Goal: Use online tool/utility: Utilize a website feature to perform a specific function

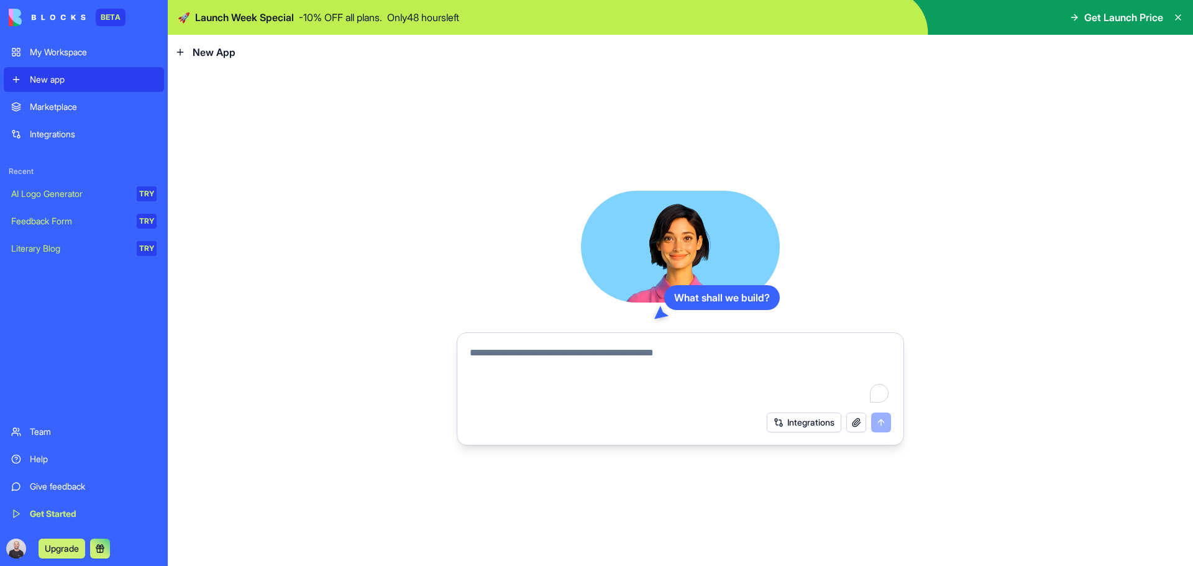
click at [63, 127] on link "Integrations" at bounding box center [84, 134] width 160 height 25
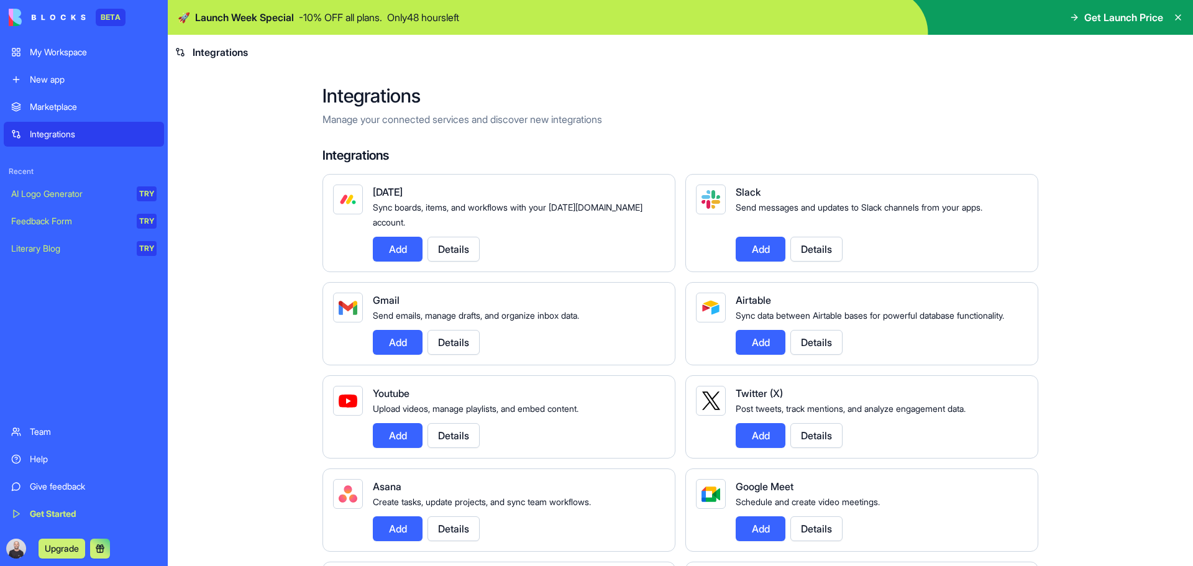
click at [389, 339] on button "Add" at bounding box center [398, 342] width 50 height 25
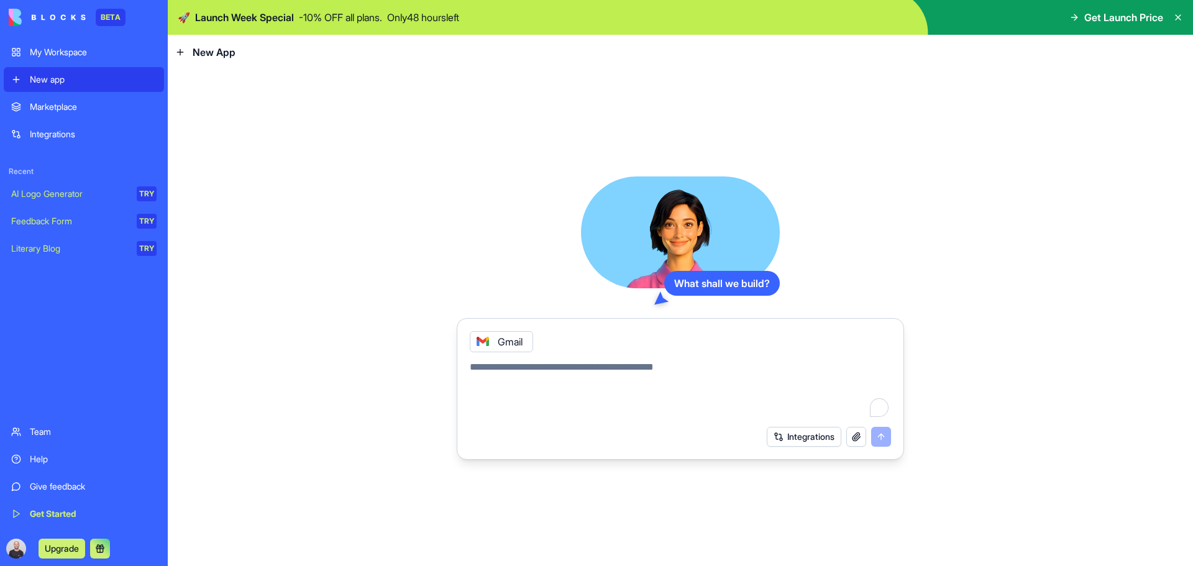
click at [66, 132] on div "Integrations" at bounding box center [93, 134] width 127 height 12
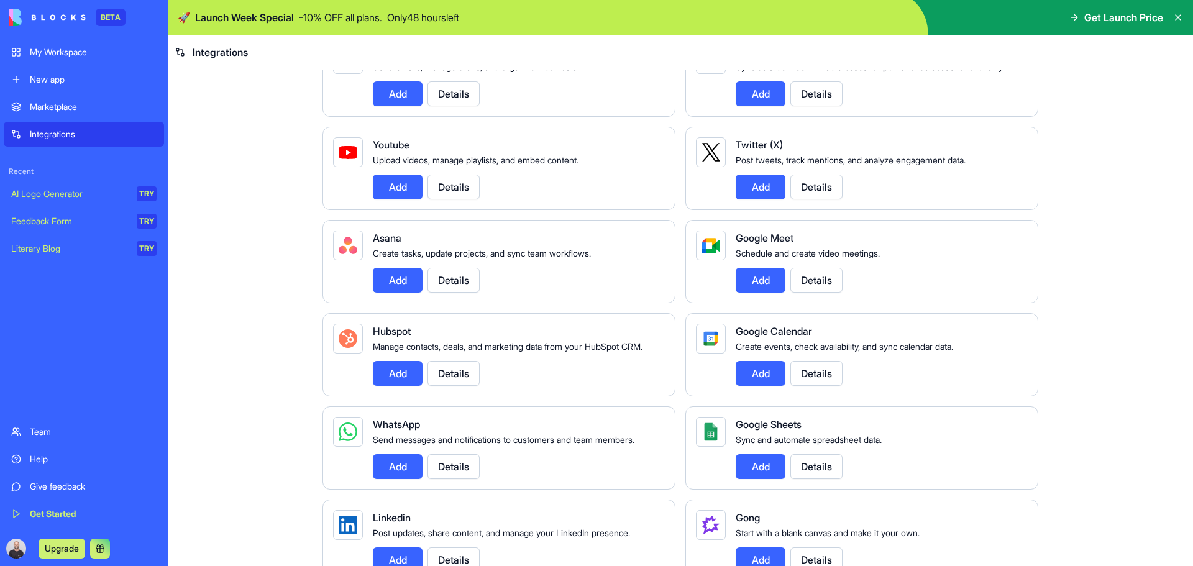
scroll to position [311, 0]
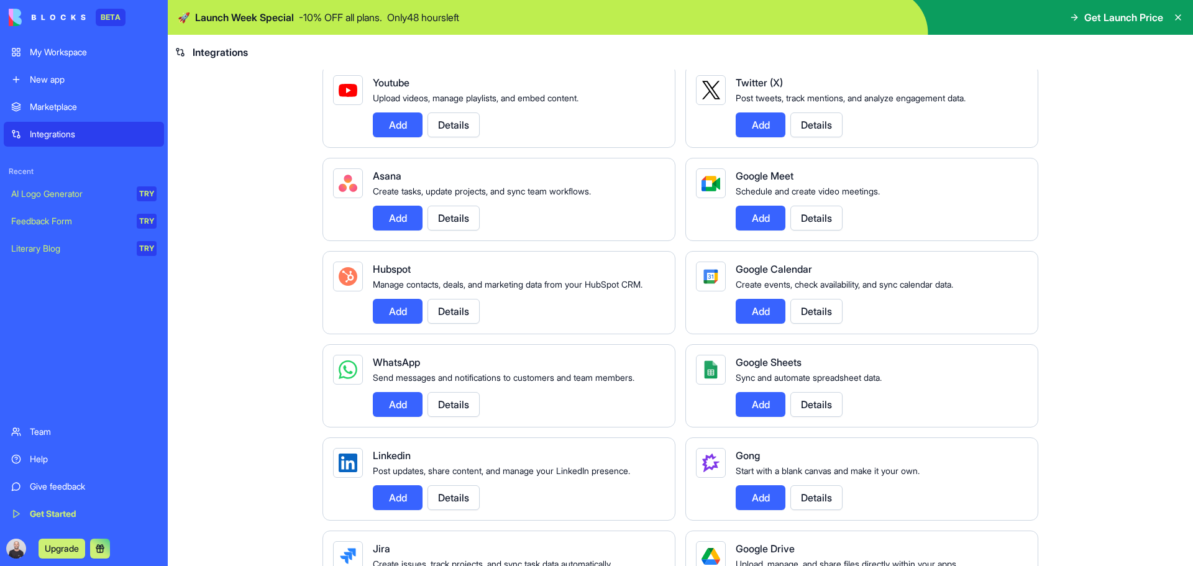
click at [395, 416] on button "Add" at bounding box center [398, 404] width 50 height 25
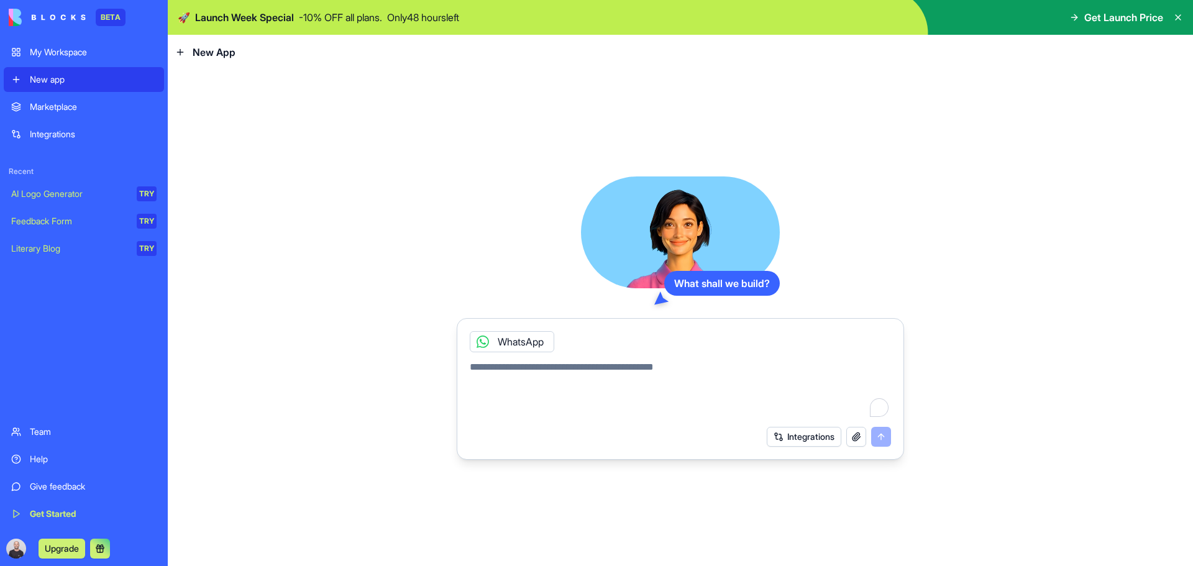
click at [811, 436] on button "Integrations" at bounding box center [804, 437] width 75 height 20
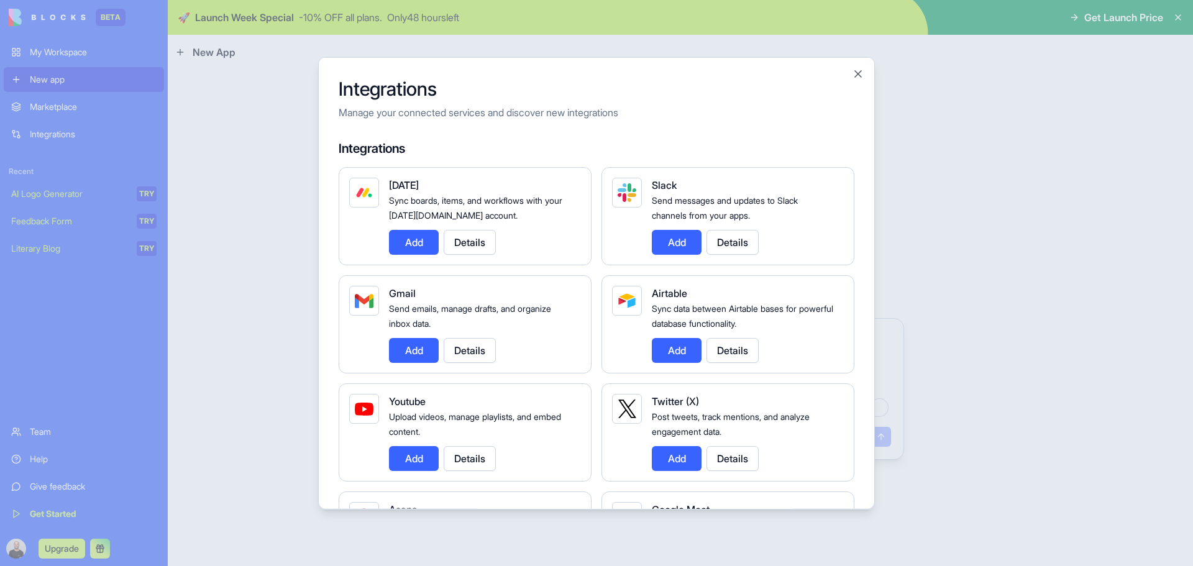
click at [416, 344] on button "Add" at bounding box center [414, 350] width 50 height 25
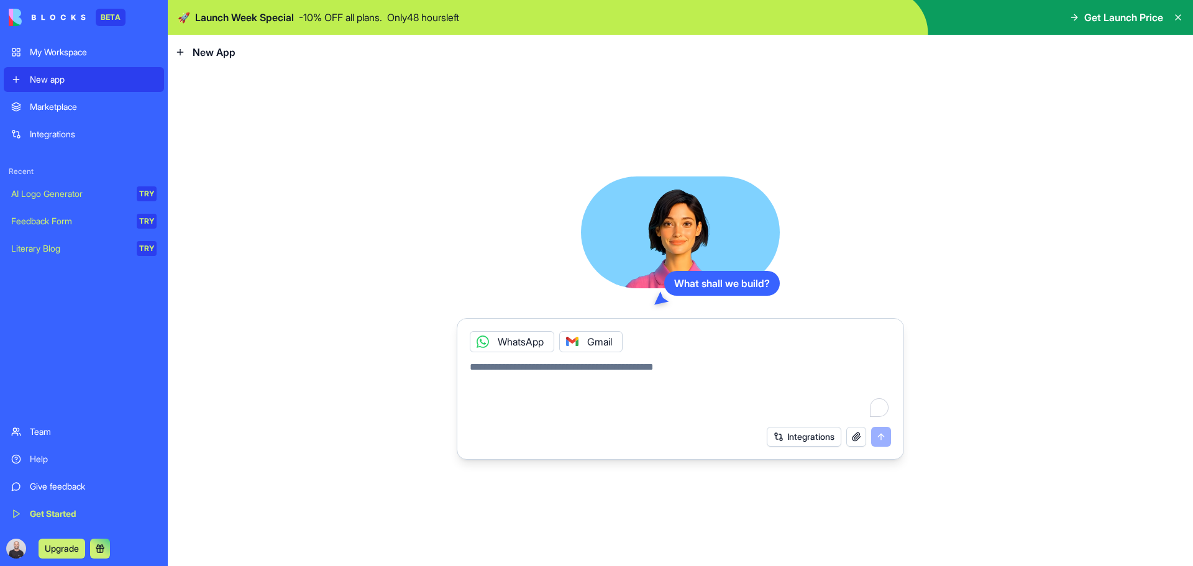
click at [811, 439] on button "Integrations" at bounding box center [804, 437] width 75 height 20
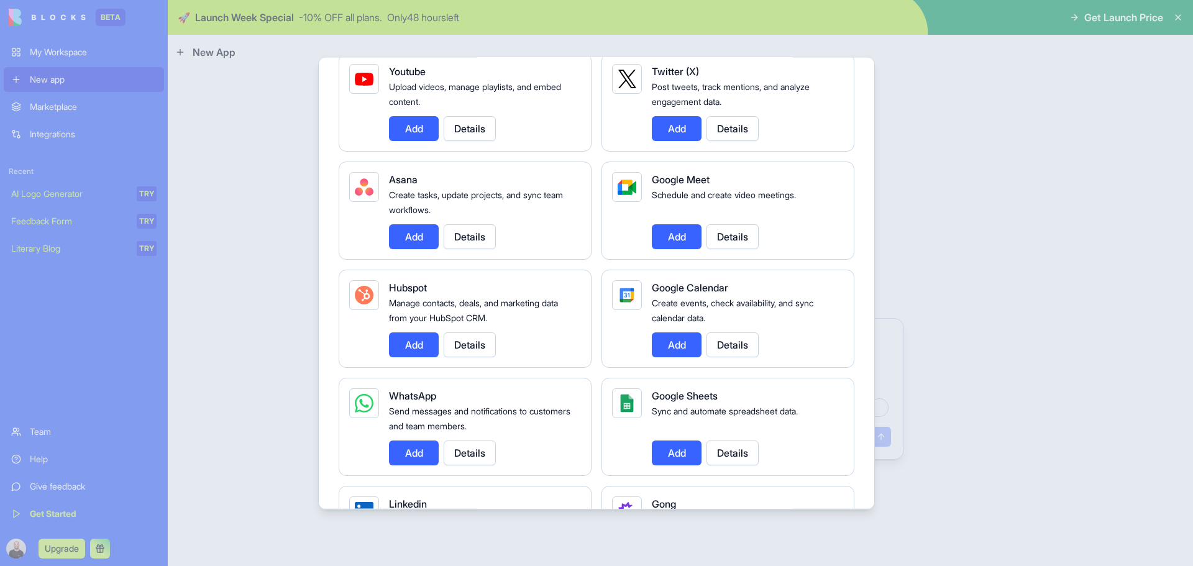
scroll to position [311, 0]
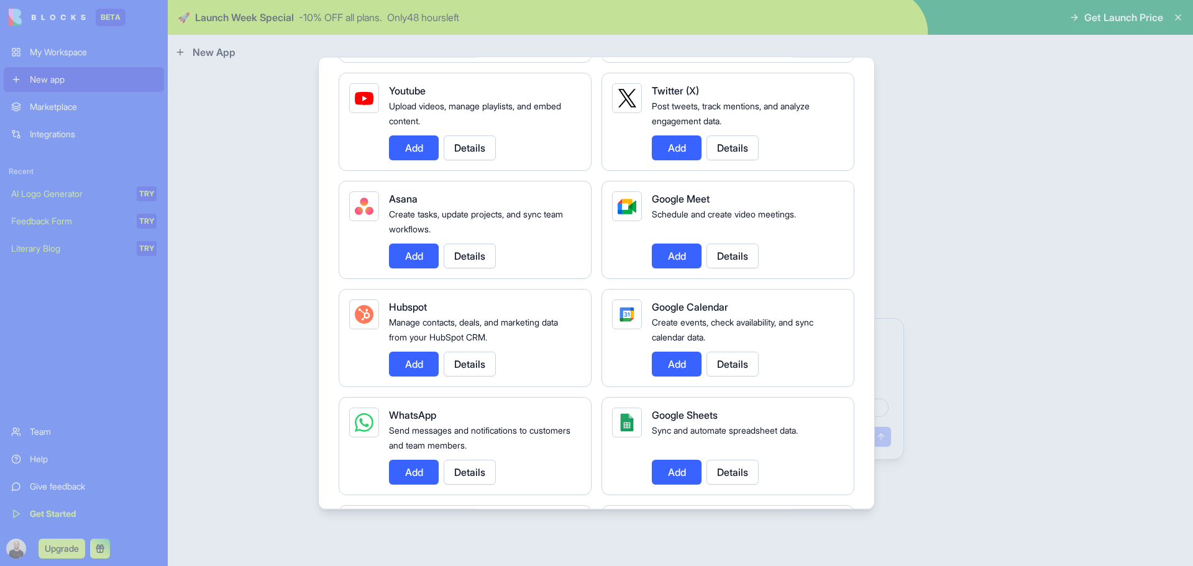
click at [948, 297] on div at bounding box center [596, 283] width 1193 height 566
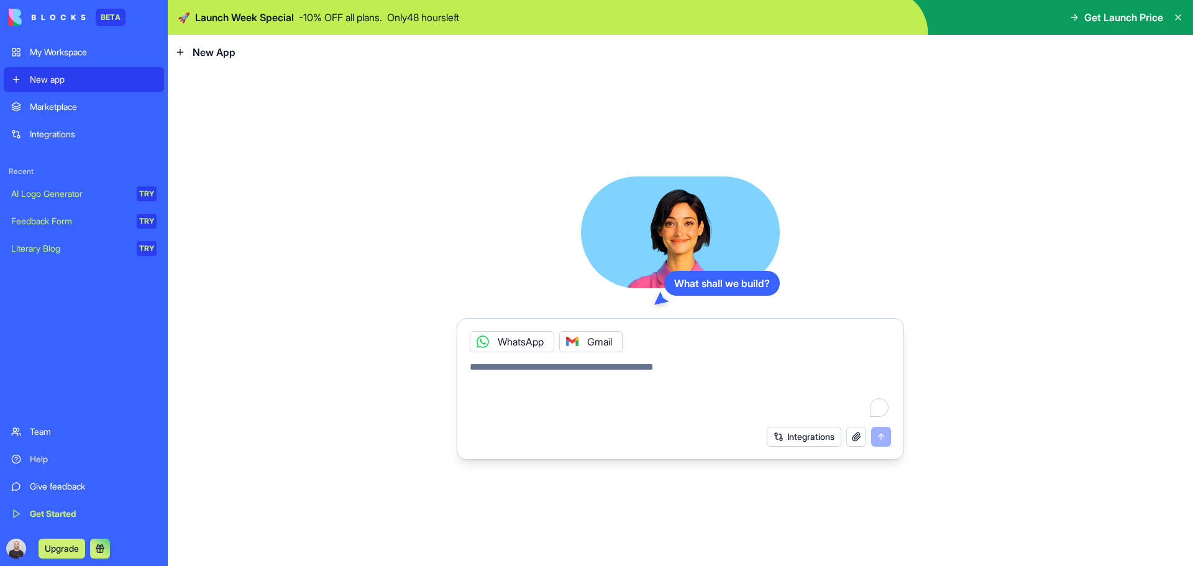
click at [590, 364] on textarea "To enrich screen reader interactions, please activate Accessibility in Grammarl…" at bounding box center [680, 390] width 421 height 60
type textarea "**********"
click at [884, 436] on button "submit" at bounding box center [881, 437] width 20 height 20
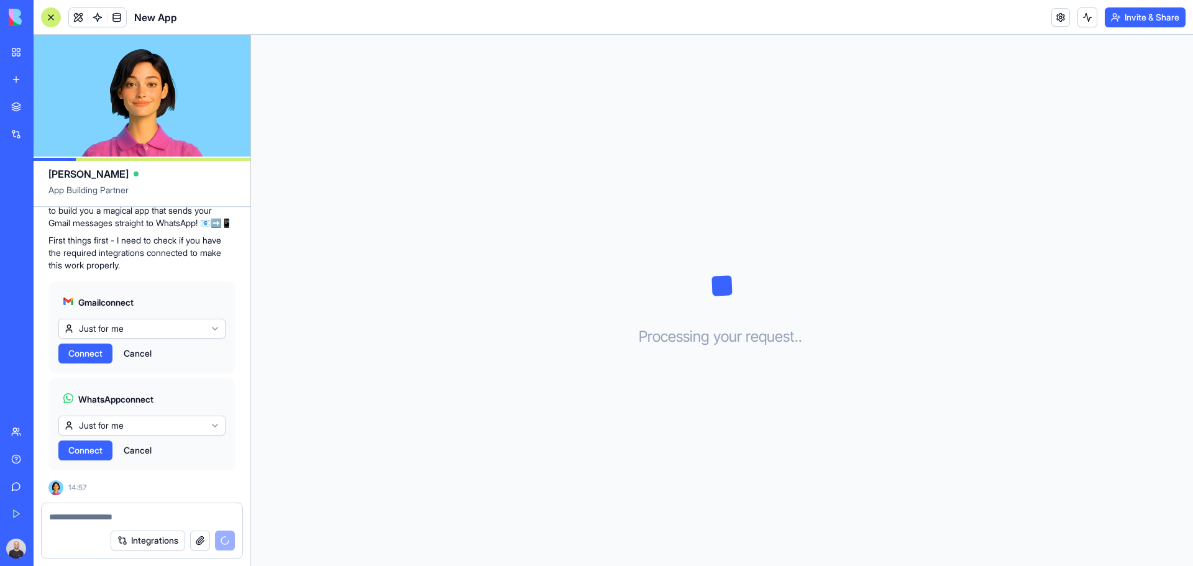
scroll to position [199, 0]
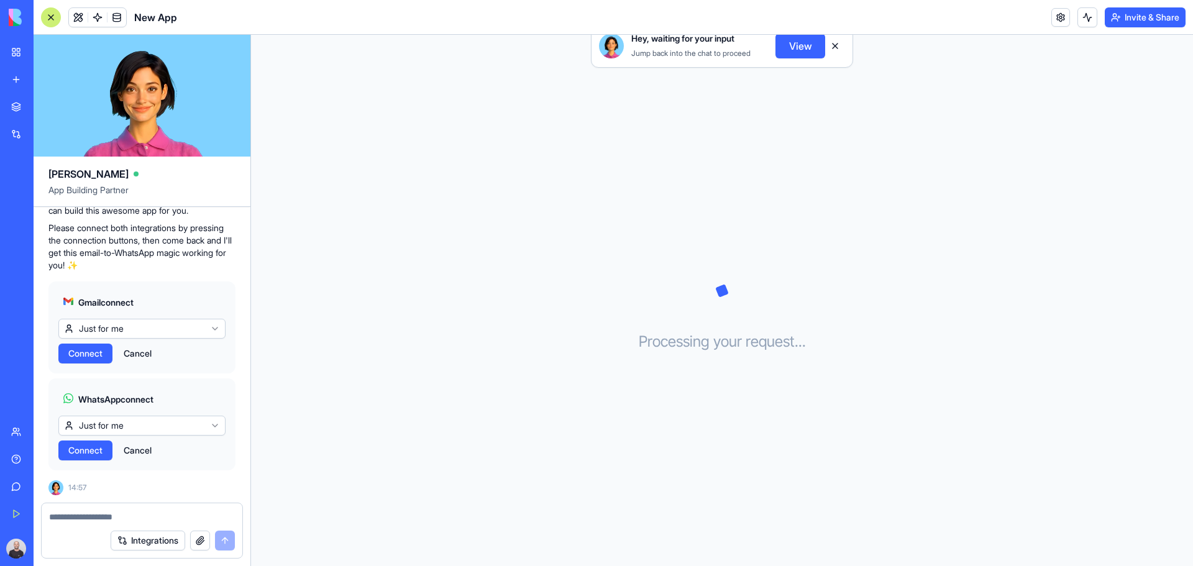
click at [81, 354] on span "Connect" at bounding box center [85, 353] width 34 height 12
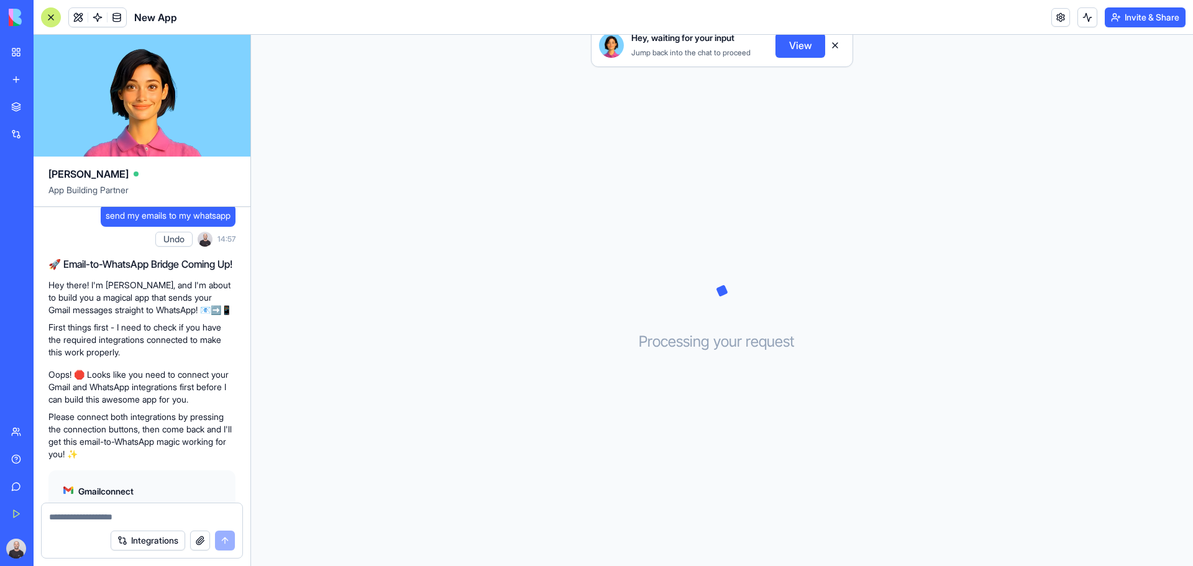
scroll to position [196, 0]
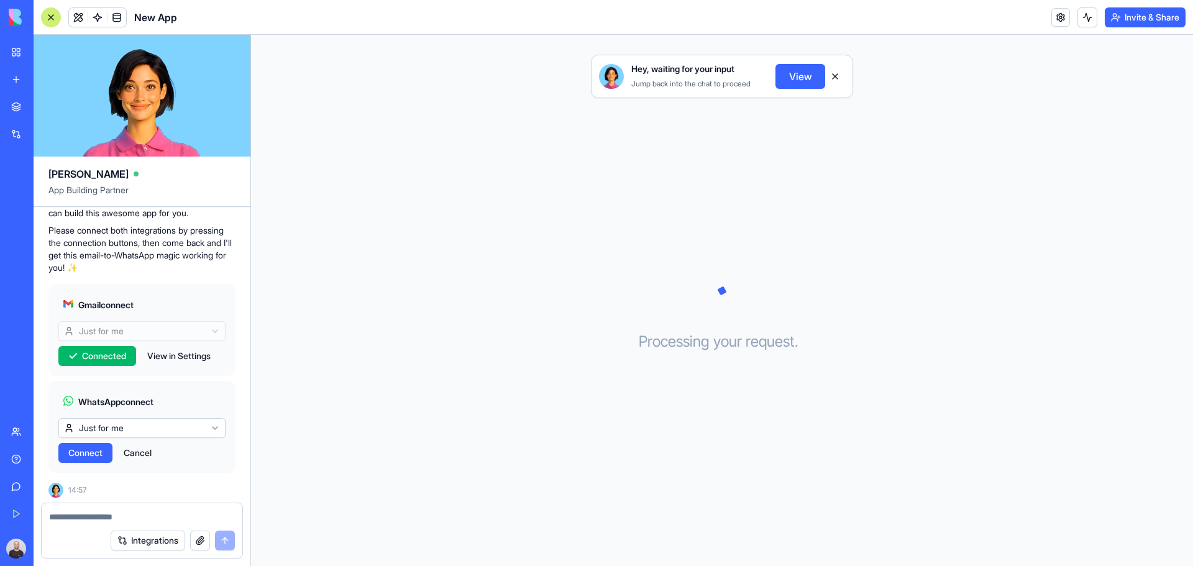
click at [90, 455] on span "Connect" at bounding box center [85, 453] width 34 height 12
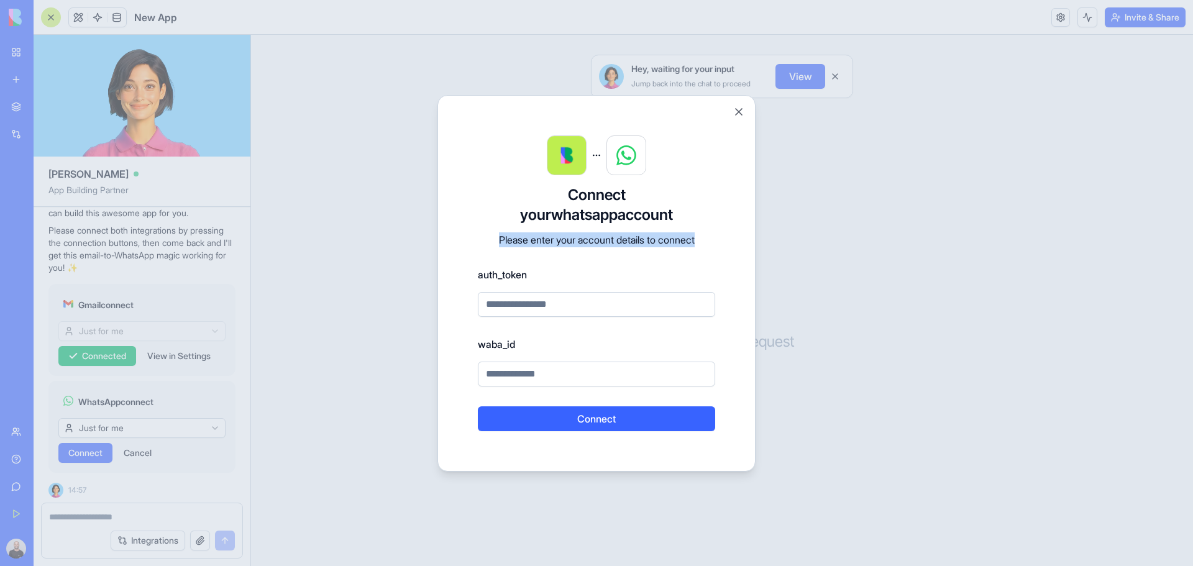
drag, startPoint x: 495, startPoint y: 239, endPoint x: 707, endPoint y: 244, distance: 212.0
click at [707, 244] on p "Please enter your account details to connect" at bounding box center [596, 239] width 237 height 15
drag, startPoint x: 610, startPoint y: 194, endPoint x: 679, endPoint y: 196, distance: 68.4
click at [679, 196] on h3 "Connect your whatsapp account" at bounding box center [596, 205] width 237 height 40
copy h3 "whatsapp"
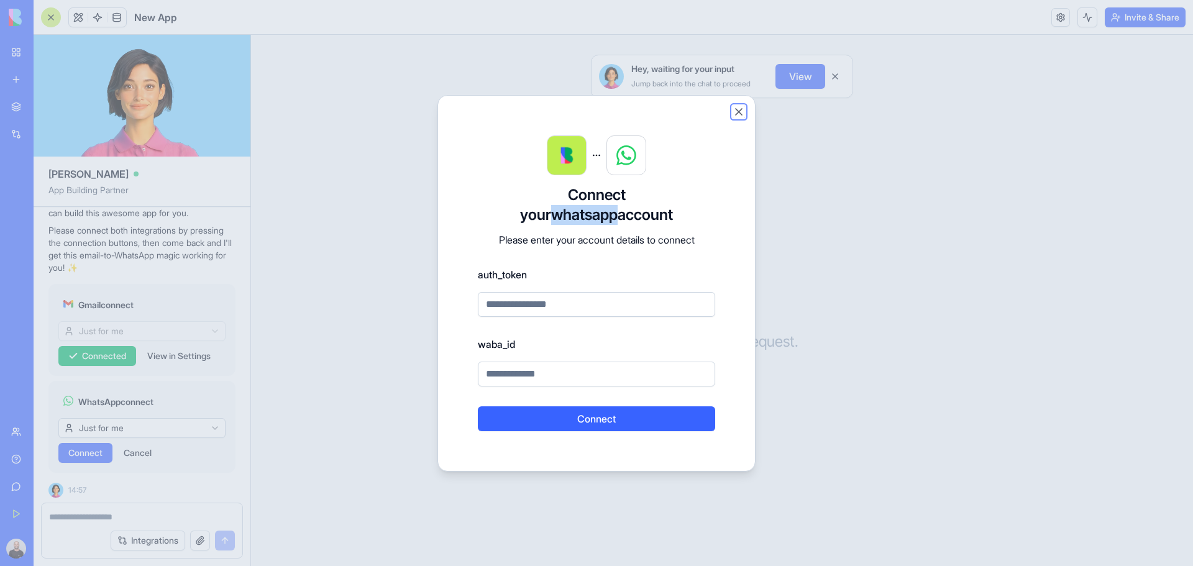
click at [738, 113] on button "Close" at bounding box center [739, 112] width 12 height 12
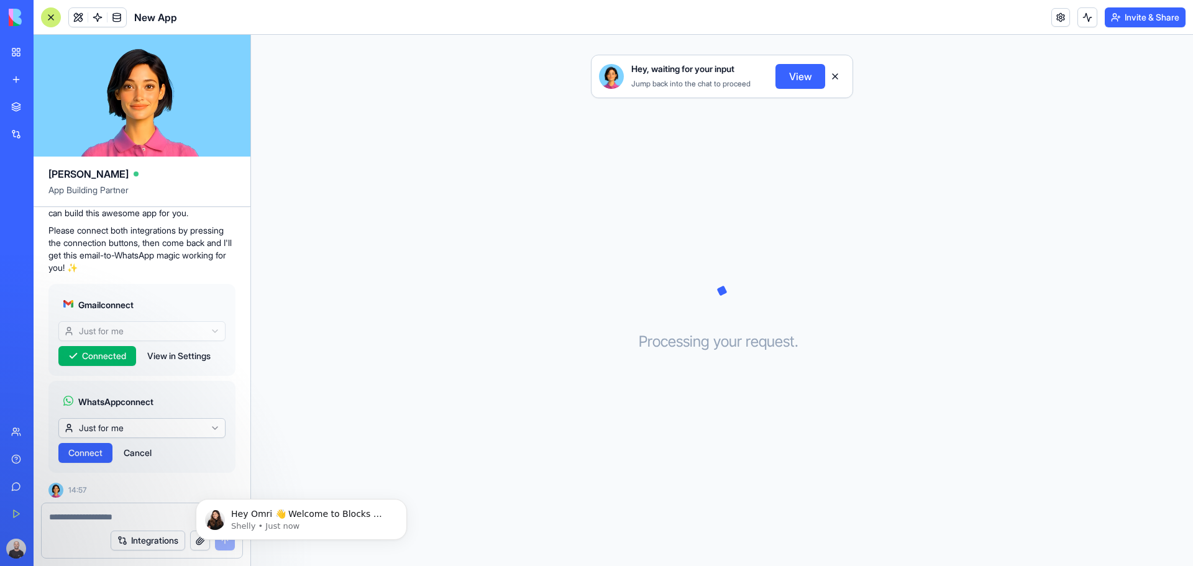
scroll to position [0, 0]
click at [12, 24] on img at bounding box center [47, 17] width 77 height 17
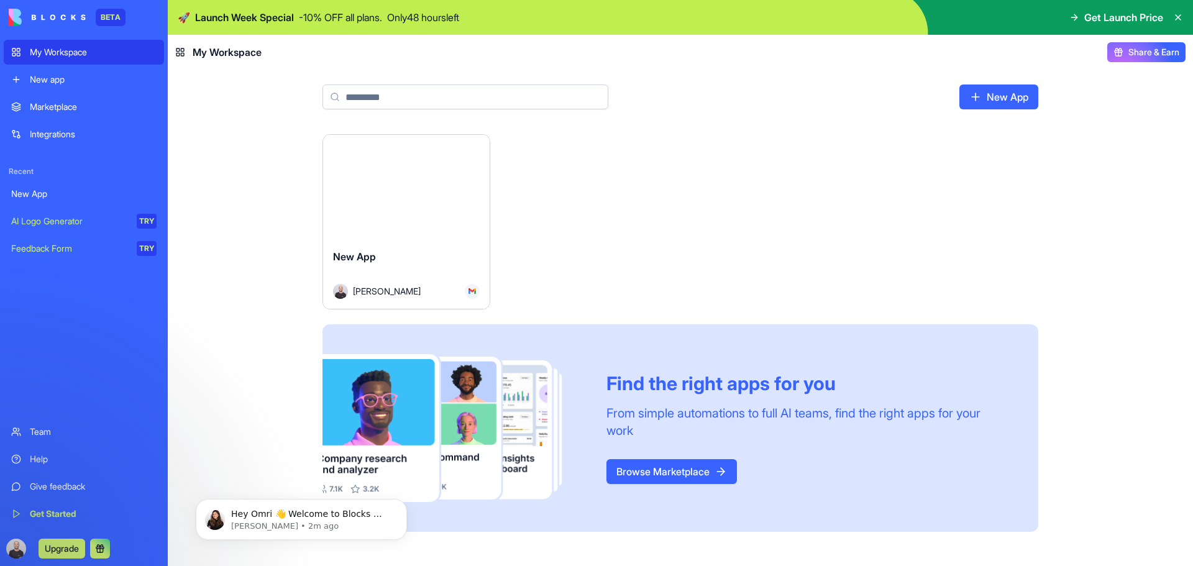
click at [37, 105] on div "Marketplace" at bounding box center [93, 107] width 127 height 12
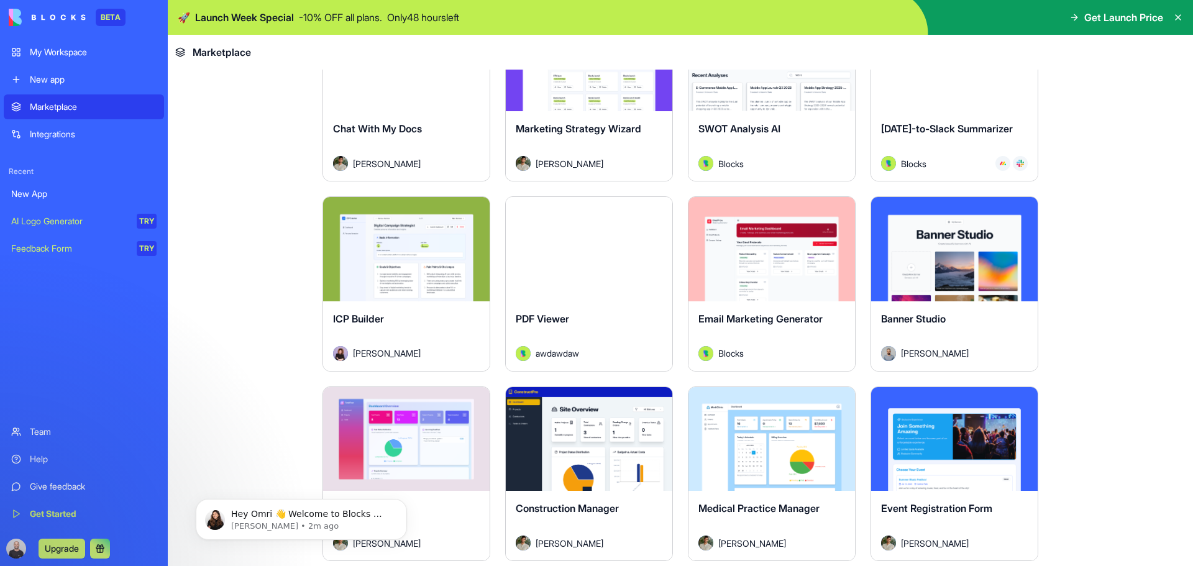
scroll to position [2051, 0]
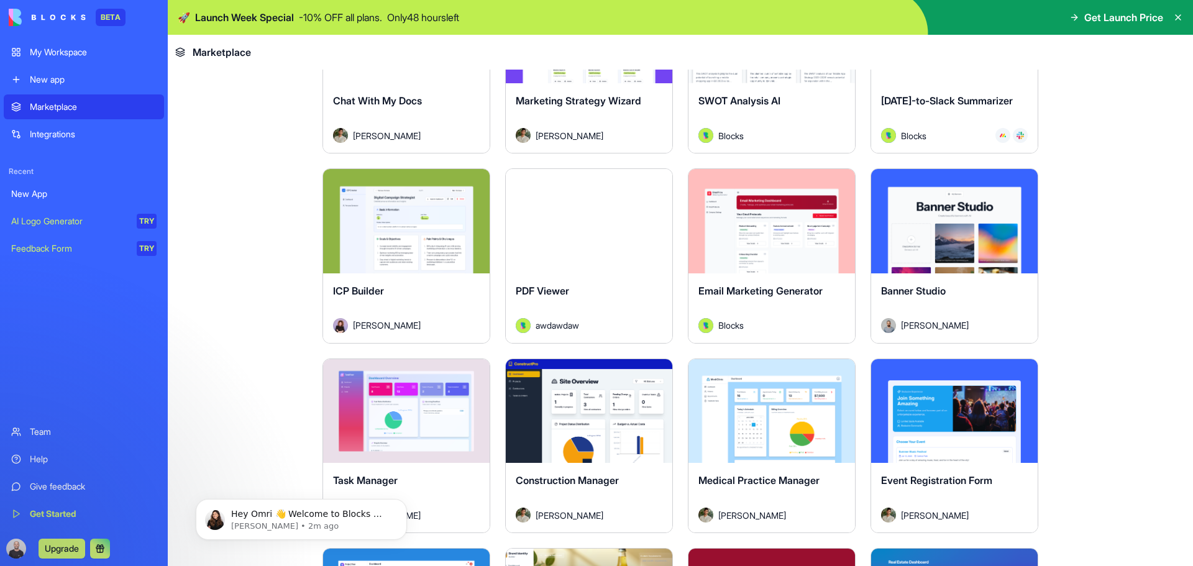
click at [607, 259] on div "Explore" at bounding box center [589, 221] width 167 height 104
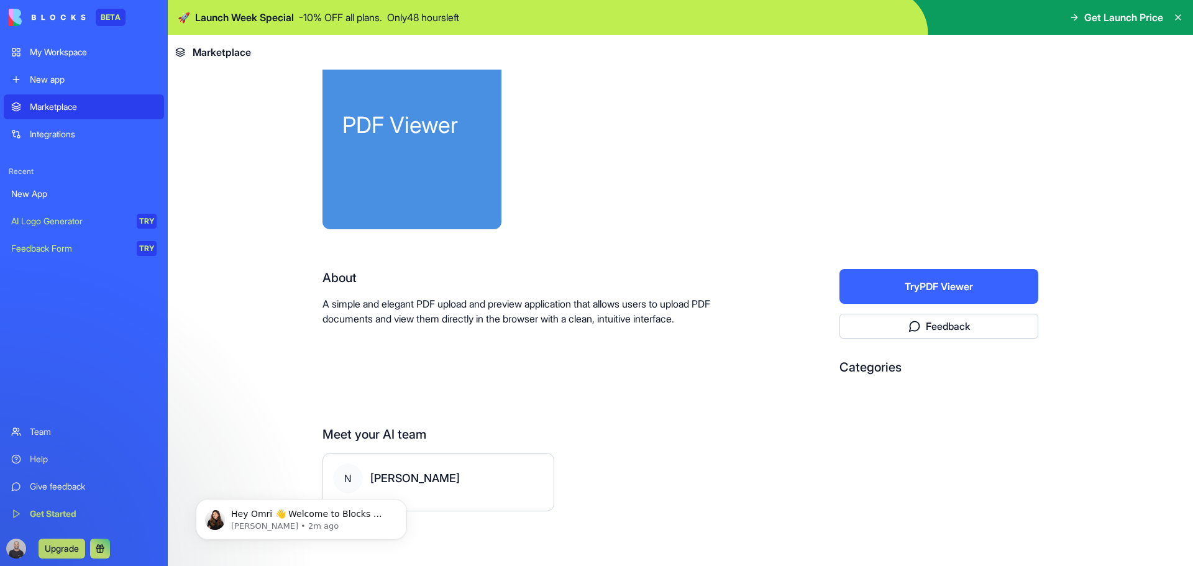
click at [589, 220] on div at bounding box center [779, 129] width 517 height 199
click at [913, 293] on button "Try PDF Viewer" at bounding box center [939, 286] width 199 height 35
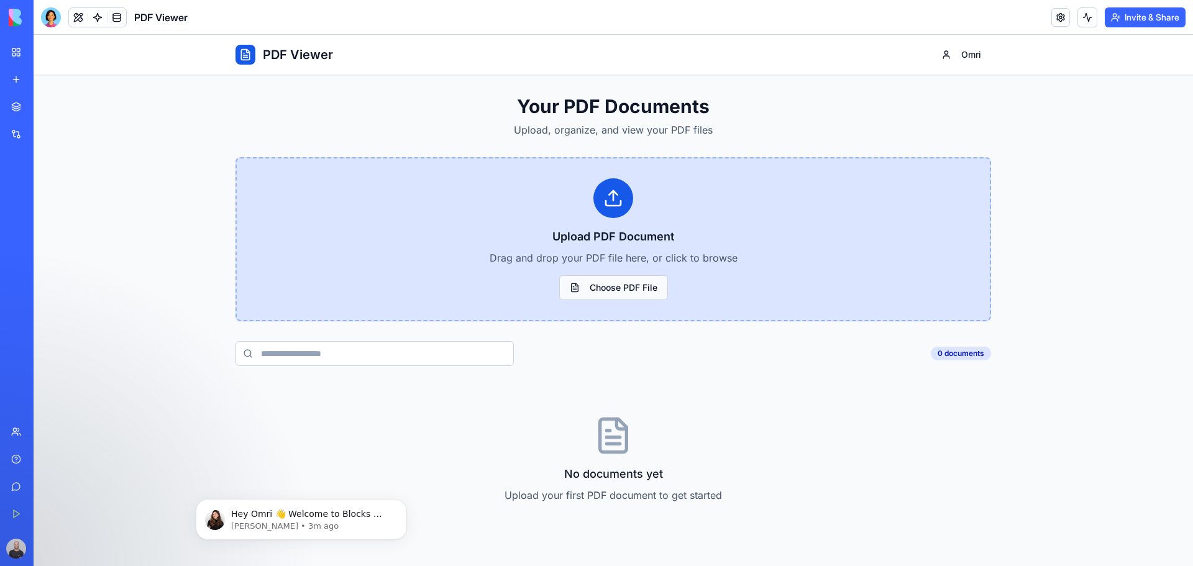
click at [616, 291] on button "Choose PDF File" at bounding box center [613, 287] width 109 height 25
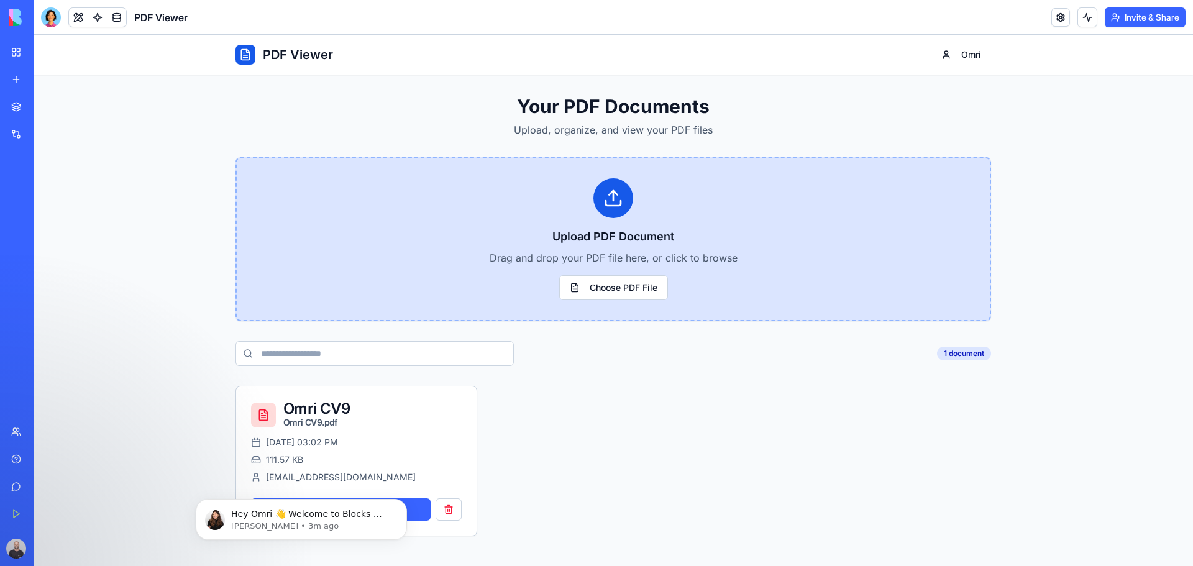
drag, startPoint x: 545, startPoint y: 424, endPoint x: 517, endPoint y: 420, distance: 28.3
click at [542, 419] on div "Omri CV9 Omri CV9.pdf Sep 10, 2025, 03:02 PM 111.57 KB omrigonen5050@gmail.com …" at bounding box center [614, 461] width 756 height 150
click at [400, 500] on icon "Dismiss notification" at bounding box center [403, 502] width 7 height 7
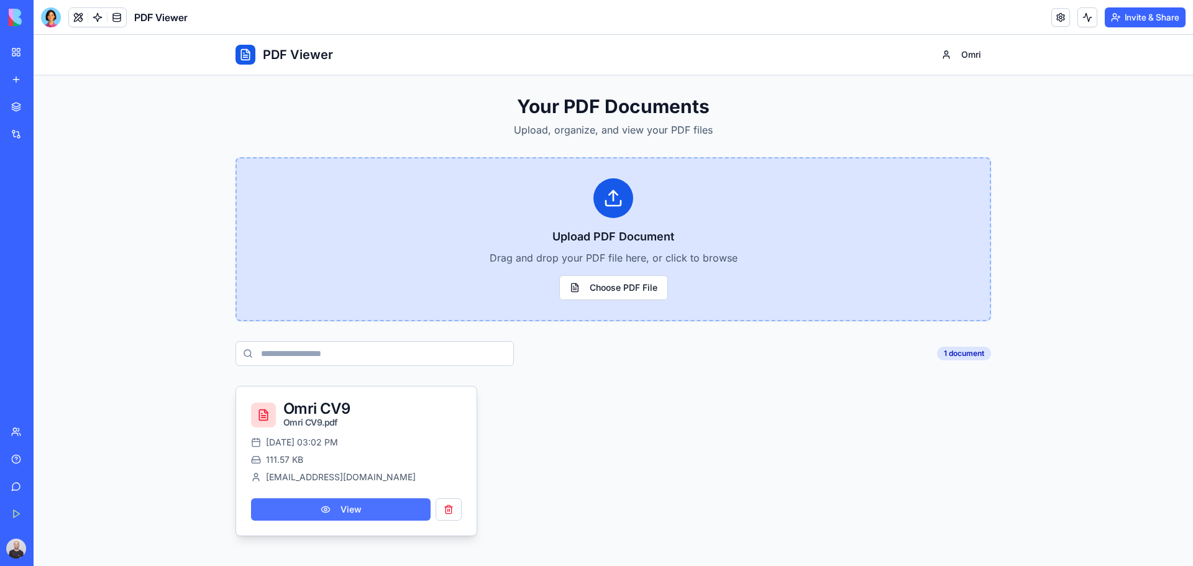
click at [371, 500] on button "View" at bounding box center [341, 509] width 180 height 22
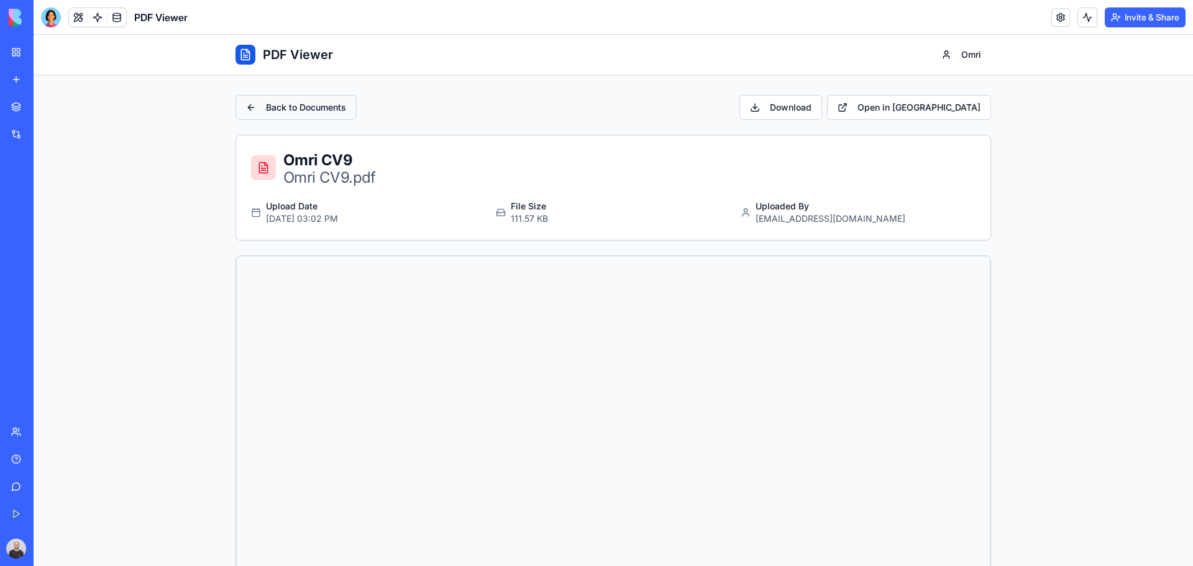
click at [311, 98] on button "Back to Documents" at bounding box center [296, 107] width 121 height 25
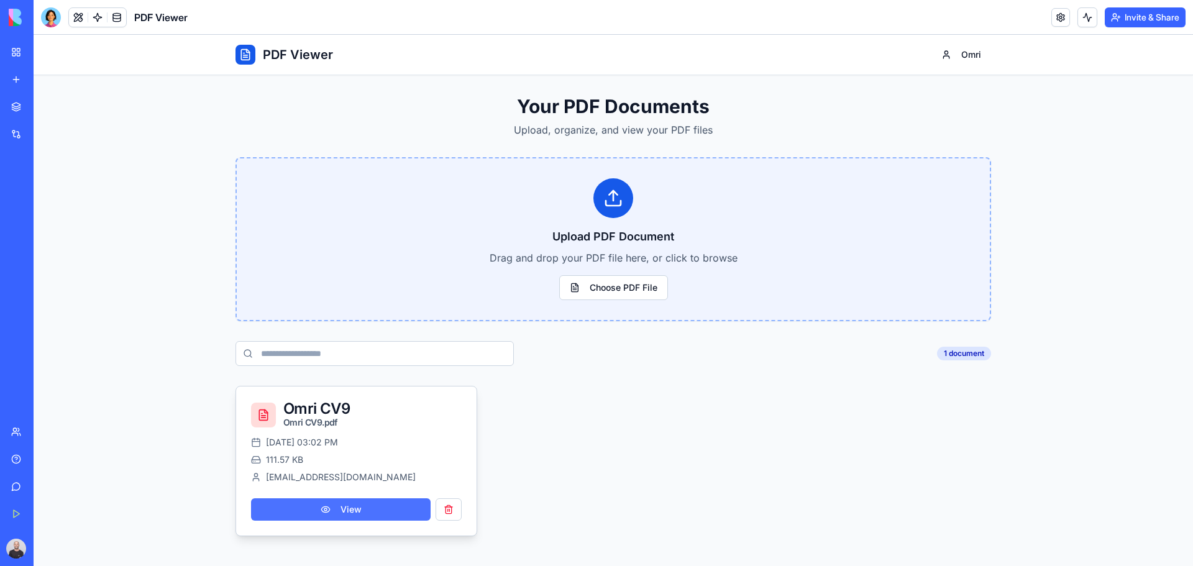
click at [349, 510] on button "View" at bounding box center [341, 509] width 180 height 22
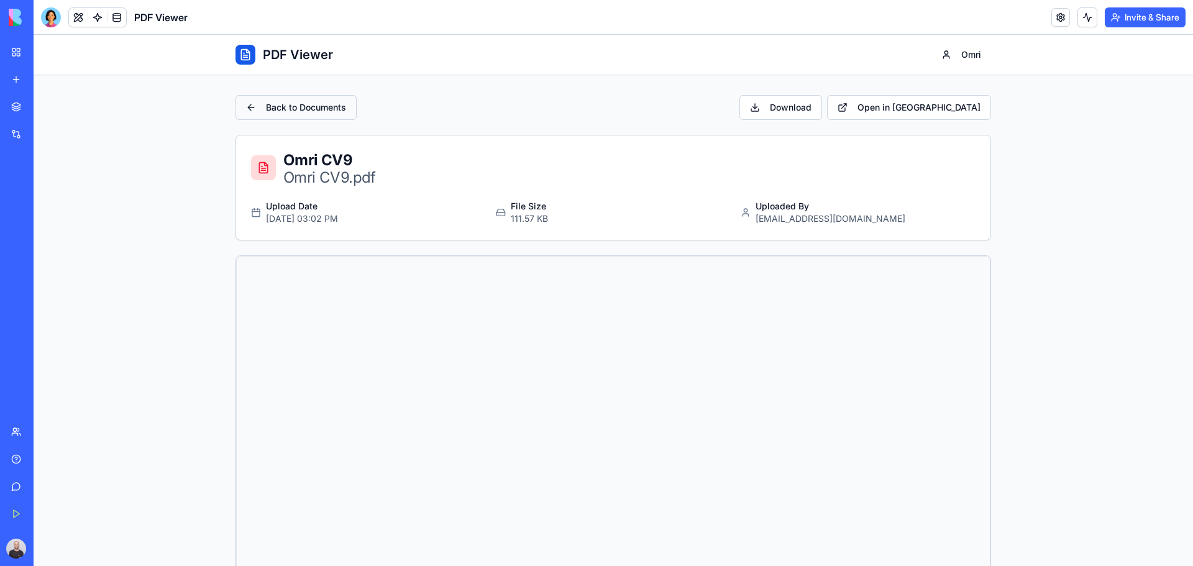
click at [257, 105] on button "Back to Documents" at bounding box center [296, 107] width 121 height 25
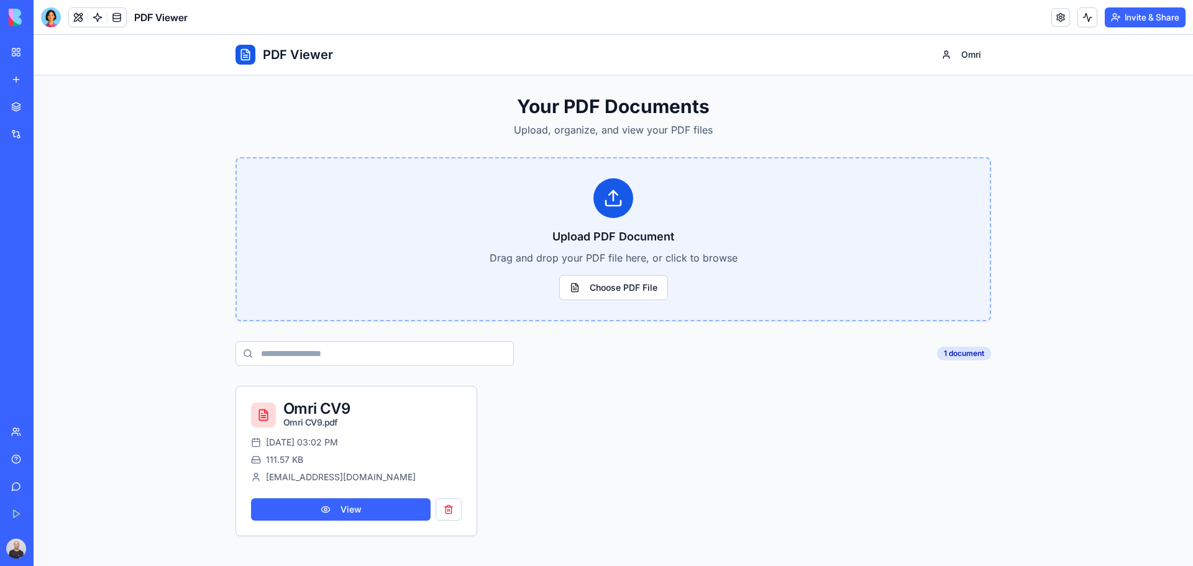
click at [296, 354] on input at bounding box center [375, 353] width 278 height 25
click at [973, 354] on div "1 document" at bounding box center [964, 354] width 54 height 14
click at [379, 354] on input at bounding box center [375, 353] width 278 height 25
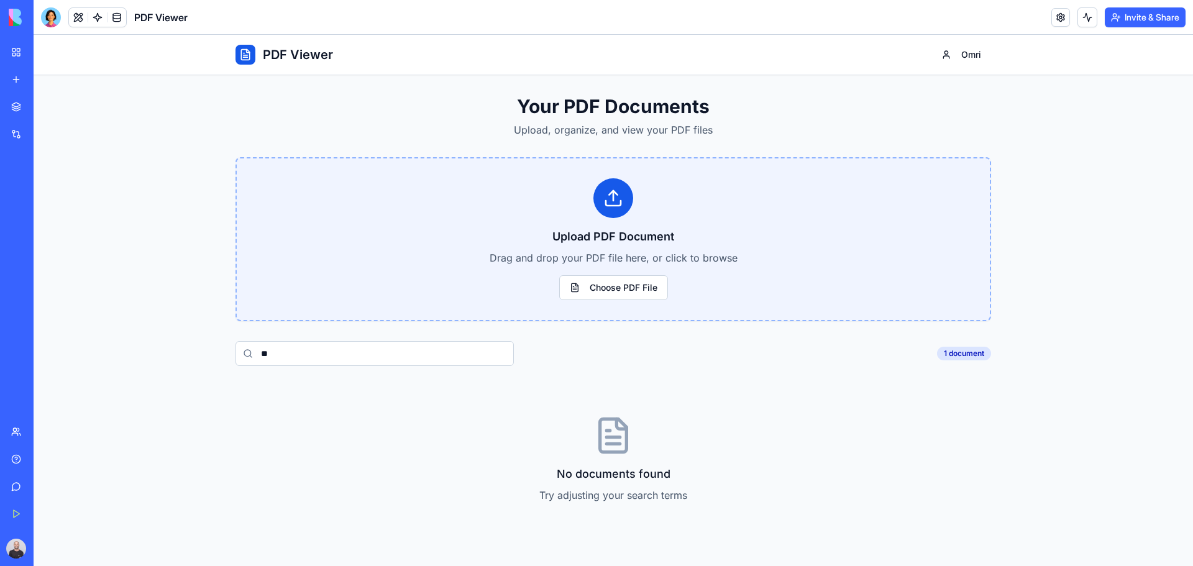
type input "***"
drag, startPoint x: 333, startPoint y: 342, endPoint x: 229, endPoint y: 346, distance: 103.9
click at [229, 346] on main "Your PDF Documents Upload, organize, and view your PDF files Upload PDF Documen…" at bounding box center [614, 313] width 796 height 477
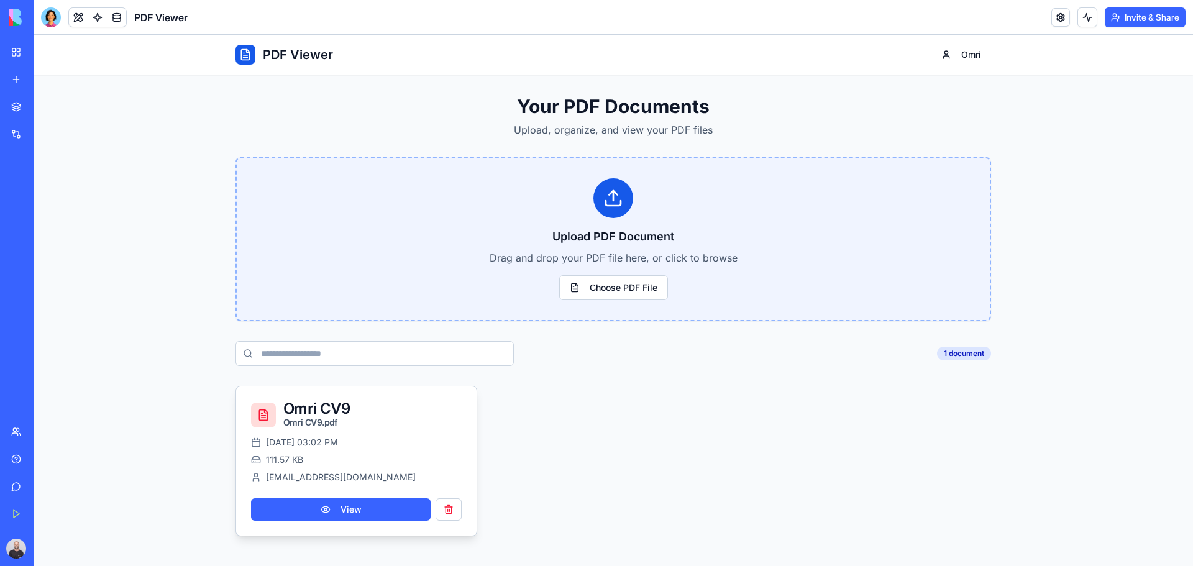
click at [273, 444] on span "Sep 10, 2025, 03:02 PM" at bounding box center [302, 442] width 72 height 12
drag, startPoint x: 270, startPoint y: 455, endPoint x: 272, endPoint y: 461, distance: 6.3
click at [270, 458] on div "Sep 10, 2025, 03:02 PM 111.57 KB omrigonen5050@gmail.com" at bounding box center [356, 459] width 211 height 47
click at [277, 470] on div "Sep 10, 2025, 03:02 PM 111.57 KB omrigonen5050@gmail.com" at bounding box center [356, 459] width 211 height 47
drag, startPoint x: 376, startPoint y: 488, endPoint x: 348, endPoint y: 463, distance: 37.4
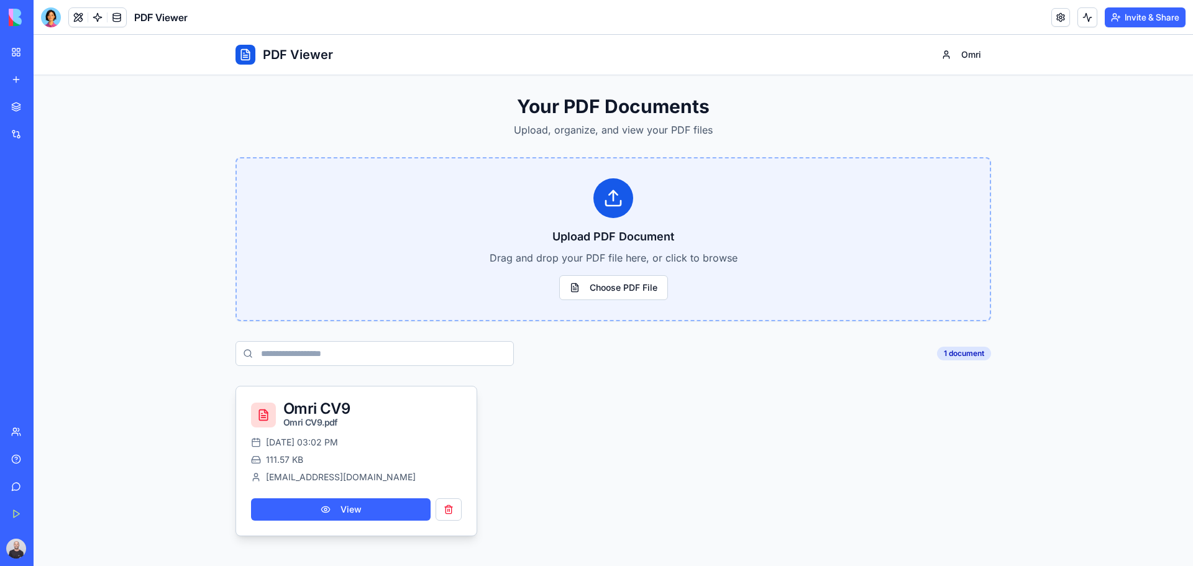
click at [375, 488] on div "Sep 10, 2025, 03:02 PM 111.57 KB omrigonen5050@gmail.com View" at bounding box center [356, 485] width 241 height 99
drag, startPoint x: 322, startPoint y: 440, endPoint x: 309, endPoint y: 425, distance: 19.8
click at [316, 434] on div "Omri CV9 Omri CV9.pdf Sep 10, 2025, 03:02 PM 111.57 KB omrigonen5050@gmail.com …" at bounding box center [357, 461] width 242 height 150
click at [304, 416] on div "Omri CV9 Omri CV9.pdf" at bounding box center [372, 415] width 178 height 27
click at [292, 411] on h3 "Omri CV9" at bounding box center [372, 409] width 178 height 15
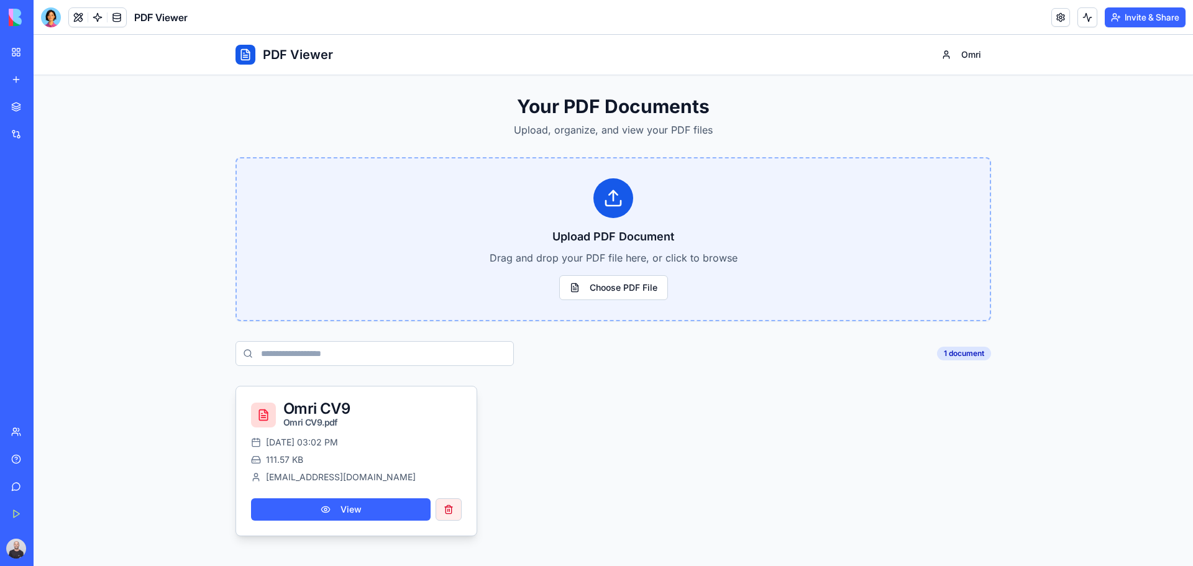
click at [448, 509] on button at bounding box center [449, 509] width 26 height 22
